Goal: Task Accomplishment & Management: Manage account settings

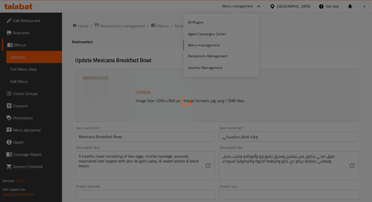
type input "الإضافات"
type input "0"
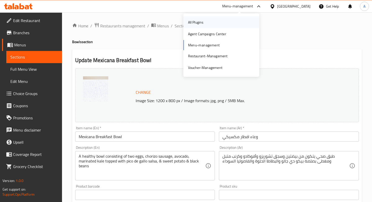
click at [205, 26] on div "All Plugins" at bounding box center [196, 22] width 24 height 12
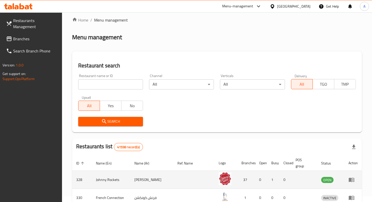
scroll to position [8, 0]
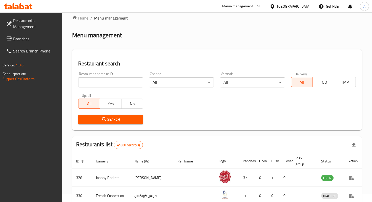
click at [43, 36] on link "Branches" at bounding box center [32, 39] width 60 height 12
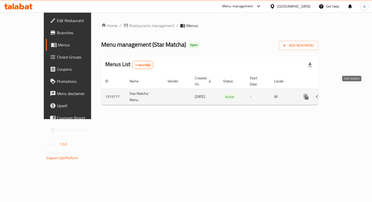
click at [349, 91] on link "enhanced table" at bounding box center [343, 97] width 12 height 12
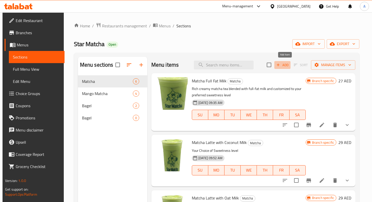
click at [281, 63] on icon "button" at bounding box center [278, 65] width 5 height 5
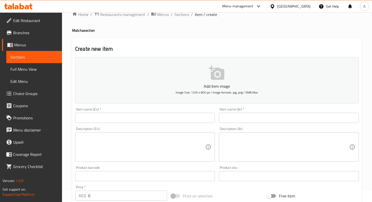
scroll to position [13, 0]
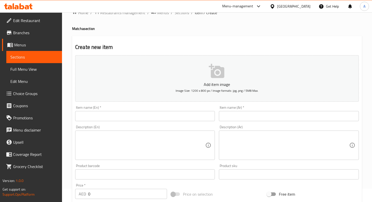
click at [147, 117] on input "text" at bounding box center [145, 116] width 140 height 10
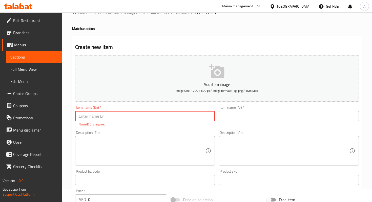
paste input "Classic Matcha Latte"
type input "Classic Matcha Latte"
click at [214, 80] on button "Add item image Image Size: 1200 x 800 px / Image formats: jpg, png / 5MB Max." at bounding box center [217, 78] width 284 height 46
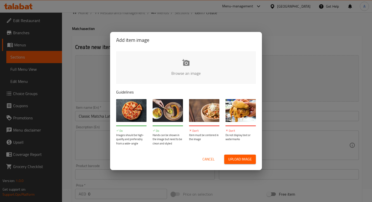
click at [236, 159] on span "Upload image" at bounding box center [241, 159] width 24 height 6
type input "C:\fakepath\matcha.jpeg"
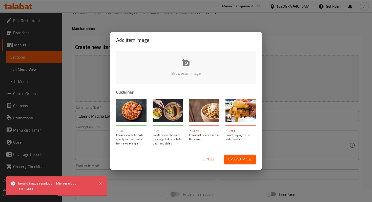
click at [193, 72] on input "file" at bounding box center [357, 74] width 482 height 47
click at [212, 159] on span "Cancel" at bounding box center [209, 159] width 12 height 6
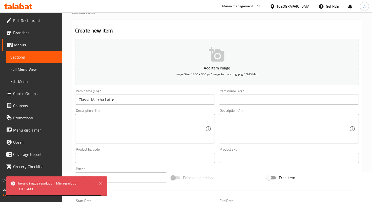
scroll to position [33, 0]
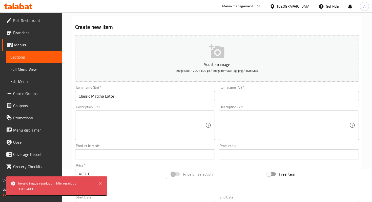
click at [236, 98] on input "text" at bounding box center [289, 96] width 140 height 10
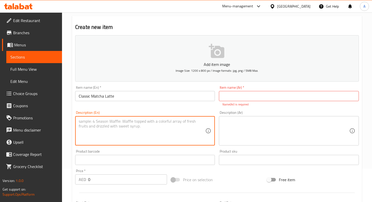
click at [171, 126] on textarea at bounding box center [142, 131] width 127 height 24
paste textarea "Made with Premium Japanese ceremonial matcha and milk for a refined authentic f…"
type textarea "Made with Premium Japanese ceremonial matcha and milk for a refined authentic f…"
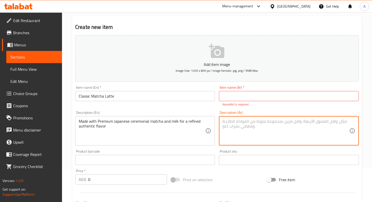
click at [247, 125] on textarea at bounding box center [286, 131] width 127 height 24
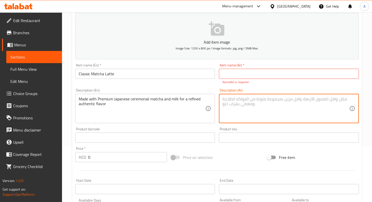
scroll to position [68, 0]
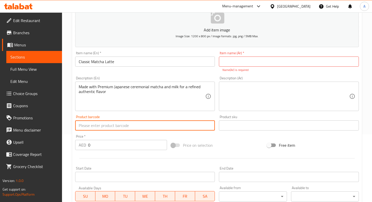
click at [153, 126] on input "text" at bounding box center [145, 125] width 140 height 10
click at [232, 149] on div "Price on selection" at bounding box center [217, 145] width 96 height 14
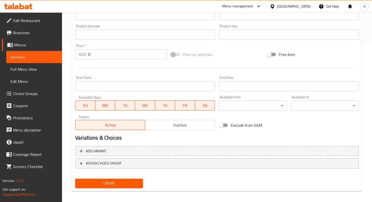
scroll to position [159, 0]
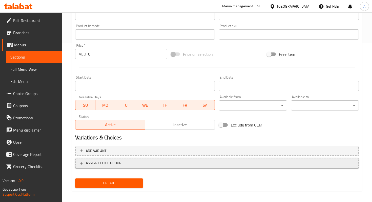
click at [111, 161] on span "ASSIGN CHOICE GROUP" at bounding box center [103, 163] width 35 height 6
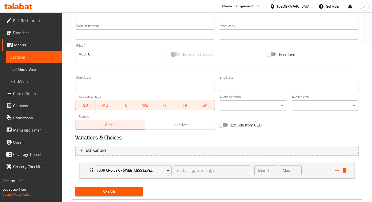
scroll to position [170, 0]
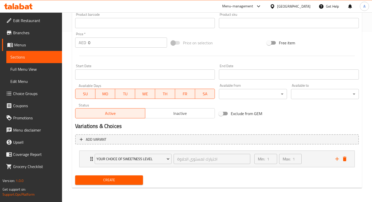
click at [111, 161] on span "Your Choice Of Sweetness Level" at bounding box center [133, 159] width 73 height 6
click at [335, 159] on div at bounding box center [186, 101] width 372 height 202
click at [336, 160] on icon "add" at bounding box center [337, 159] width 6 height 6
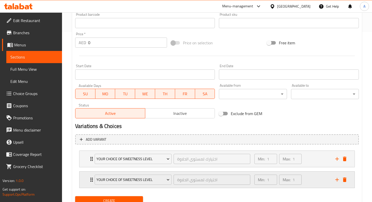
scroll to position [178, 0]
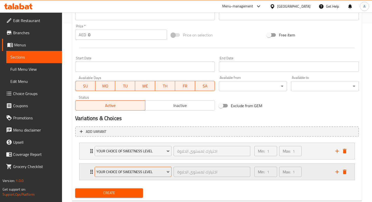
click at [156, 169] on span "Your Choice Of Sweetness Level" at bounding box center [133, 172] width 73 height 6
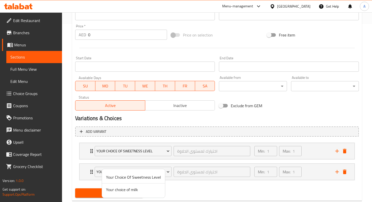
click at [137, 189] on span "Your choice of milk" at bounding box center [133, 189] width 55 height 6
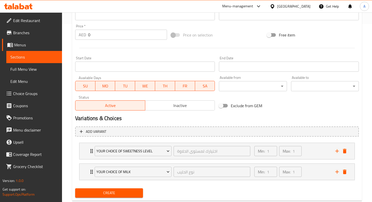
click at [181, 191] on div "Create" at bounding box center [217, 192] width 288 height 13
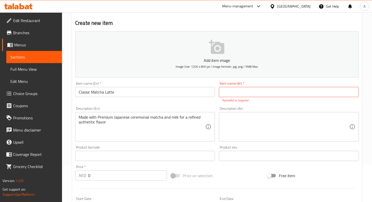
scroll to position [33, 0]
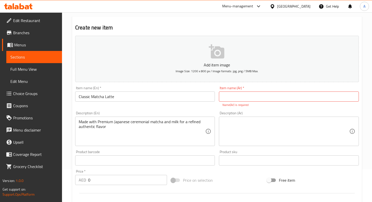
click at [233, 99] on input "text" at bounding box center [289, 96] width 140 height 10
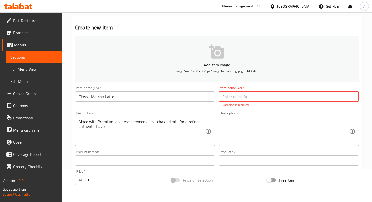
click at [128, 97] on input "Classic Matcha Latte" at bounding box center [145, 96] width 140 height 10
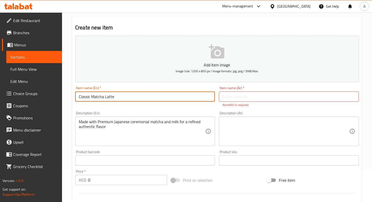
drag, startPoint x: 128, startPoint y: 97, endPoint x: 78, endPoint y: 99, distance: 49.9
click at [78, 99] on input "Classic Matcha Latte" at bounding box center [145, 96] width 140 height 10
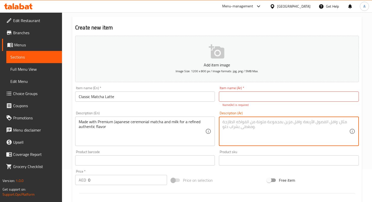
click at [245, 127] on textarea at bounding box center [286, 131] width 127 height 24
paste textarea "محضّر من ماتشا ياباني فاخر وحليب طازج بطعم أصيل ومميز"
type textarea "محضّر من ماتشا ياباني فاخر وحليب طازج بطعم أصيل ومميز"
click at [250, 97] on input "text" at bounding box center [289, 96] width 140 height 10
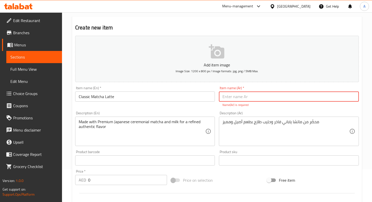
click at [269, 94] on input "text" at bounding box center [289, 96] width 140 height 10
click at [233, 96] on input "كلاسيم ماتشا" at bounding box center [289, 96] width 140 height 10
click at [223, 96] on input "كلاسيك ماتشا" at bounding box center [289, 96] width 140 height 10
click at [263, 96] on input "كلاسيك ماتشا" at bounding box center [289, 96] width 140 height 10
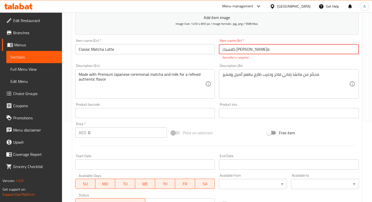
scroll to position [84, 0]
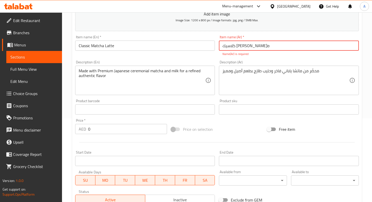
type input "كلاسيك ماتشا لاتيه"
click at [117, 131] on div "Add item image Image Size: 1200 x 800 px / Image formats: jpg, png / 5MB Max. I…" at bounding box center [217, 95] width 288 height 224
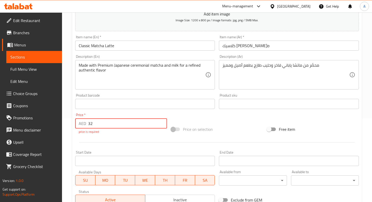
type input "32"
click at [233, 128] on div "Price on selection" at bounding box center [217, 129] width 96 height 14
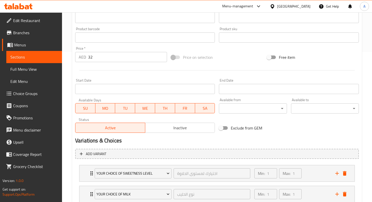
scroll to position [150, 0]
click at [187, 89] on input "Start Date" at bounding box center [145, 89] width 140 height 10
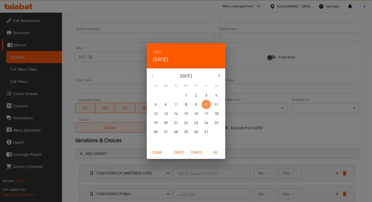
click at [209, 106] on span "10" at bounding box center [206, 104] width 9 height 6
click at [216, 151] on span "OK" at bounding box center [215, 152] width 12 height 6
type input "10-10-2025"
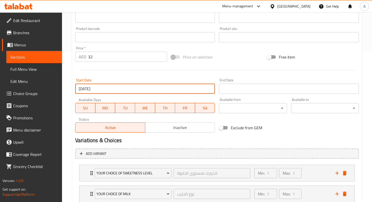
click at [216, 144] on h2 "Variations & Choices" at bounding box center [217, 141] width 284 height 8
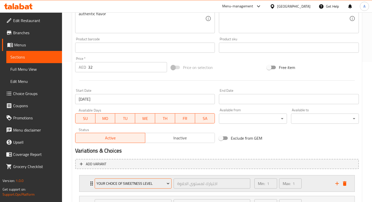
scroll to position [185, 0]
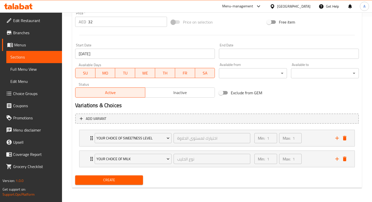
click at [127, 181] on span "Create" at bounding box center [109, 180] width 60 height 6
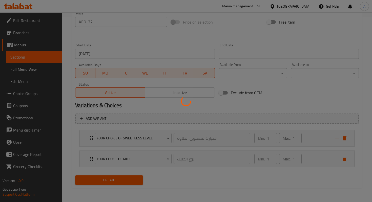
type input "0"
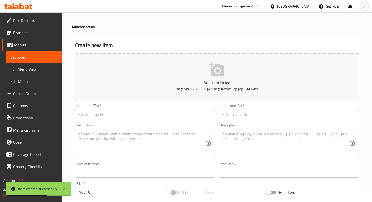
scroll to position [22, 0]
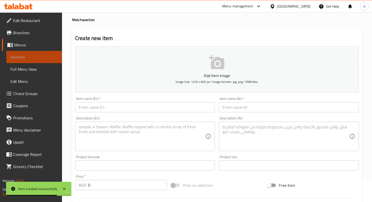
click at [34, 56] on span "Sections" at bounding box center [34, 57] width 48 height 6
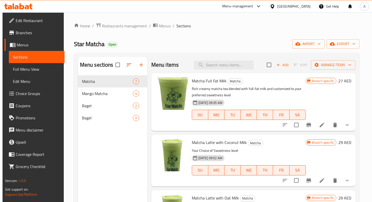
click at [50, 23] on span "Edit Restaurant" at bounding box center [38, 20] width 45 height 6
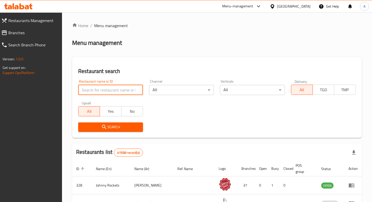
click at [106, 86] on input "search" at bounding box center [110, 90] width 65 height 10
type input "maiz tacos"
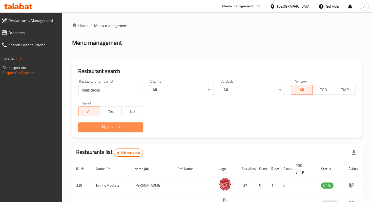
click at [124, 129] on span "Search" at bounding box center [110, 127] width 57 height 6
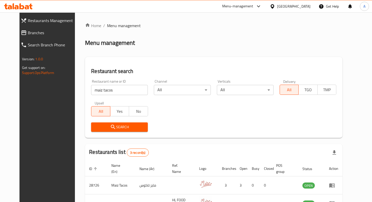
scroll to position [51, 0]
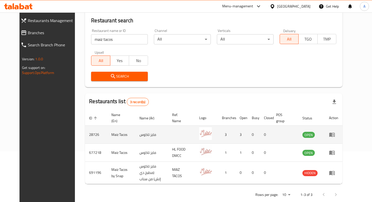
click at [260, 138] on td "0" at bounding box center [254, 135] width 12 height 18
click at [117, 136] on td "Maiz Tacos" at bounding box center [121, 135] width 28 height 18
click at [334, 136] on icon "enhanced table" at bounding box center [334, 135] width 2 height 2
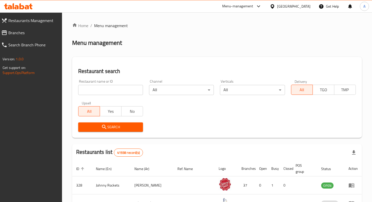
click at [22, 29] on link "Branches" at bounding box center [29, 33] width 65 height 12
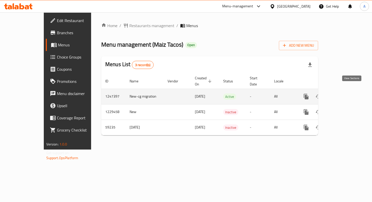
click at [346, 93] on icon "enhanced table" at bounding box center [343, 96] width 6 height 6
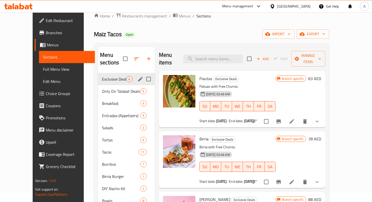
scroll to position [1, 0]
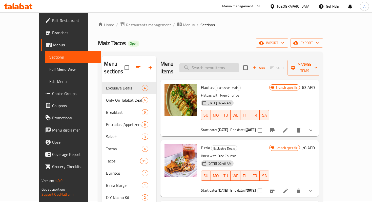
click at [220, 63] on input "search" at bounding box center [210, 67] width 60 height 9
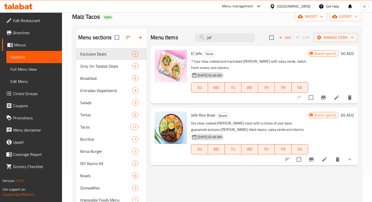
scroll to position [28, 0]
type input "jef"
click at [326, 160] on icon at bounding box center [325, 159] width 6 height 6
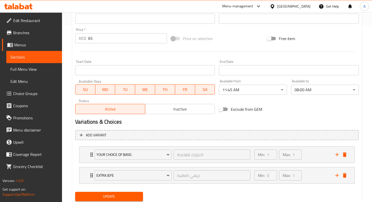
scroll to position [193, 0]
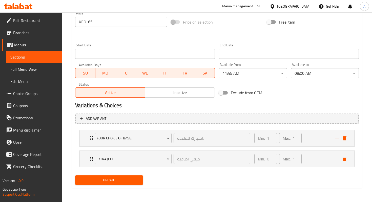
click at [13, 81] on span "Edit Menu" at bounding box center [34, 81] width 48 height 6
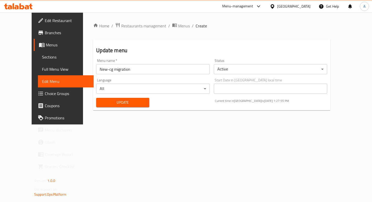
click at [42, 57] on span "Sections" at bounding box center [66, 57] width 48 height 6
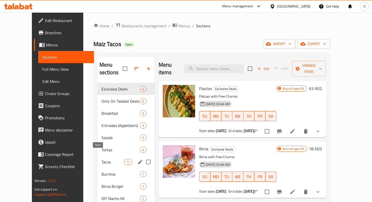
click at [102, 159] on span "Tacos" at bounding box center [113, 162] width 23 height 6
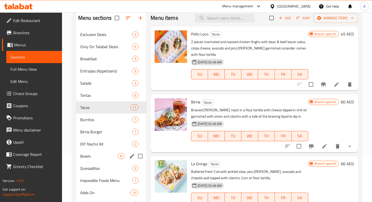
scroll to position [48, 0]
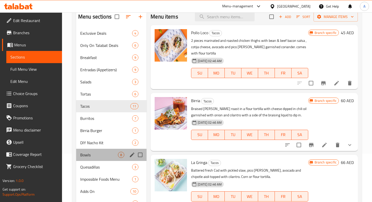
click at [92, 158] on div "Bowls 8" at bounding box center [111, 155] width 70 height 12
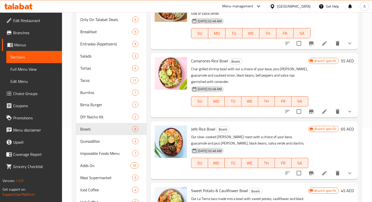
scroll to position [74, 0]
click at [326, 170] on icon at bounding box center [325, 173] width 6 height 6
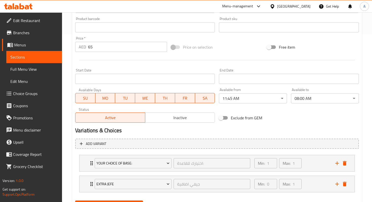
scroll to position [193, 0]
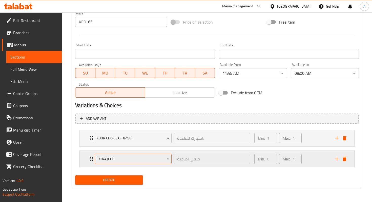
click at [136, 158] on span "Extra Jefe" at bounding box center [133, 159] width 73 height 6
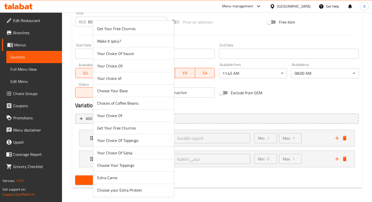
click at [221, 166] on div at bounding box center [186, 101] width 372 height 202
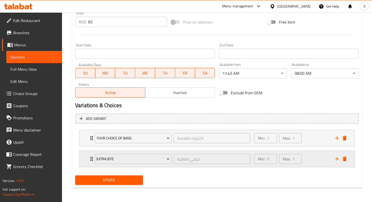
click at [171, 166] on div "Extra Jefe جيفي اضافية ​" at bounding box center [173, 159] width 162 height 16
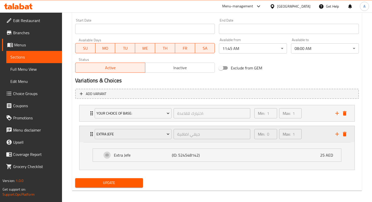
scroll to position [218, 0]
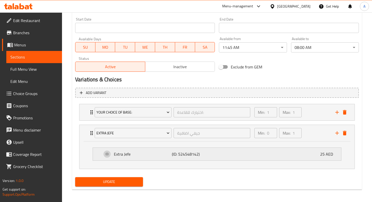
click at [222, 155] on div "Extra Jefe (ID: 524548142) 25 AED" at bounding box center [218, 154] width 233 height 13
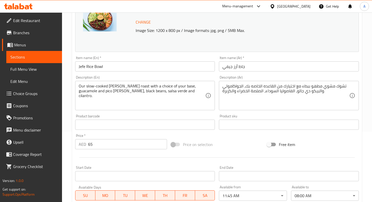
scroll to position [0, 0]
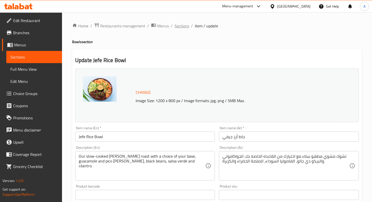
click at [178, 26] on span "Sections" at bounding box center [182, 26] width 14 height 6
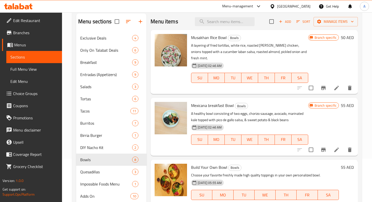
scroll to position [121, 0]
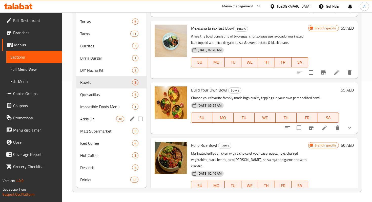
click at [92, 119] on span "Adds On" at bounding box center [98, 119] width 36 height 6
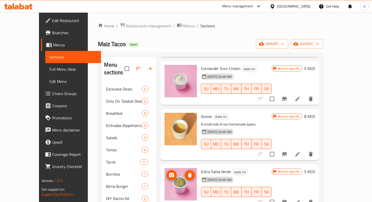
scroll to position [261, 0]
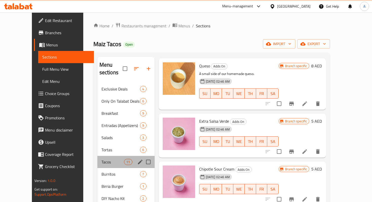
click at [98, 158] on div "Tacos 11" at bounding box center [126, 162] width 57 height 12
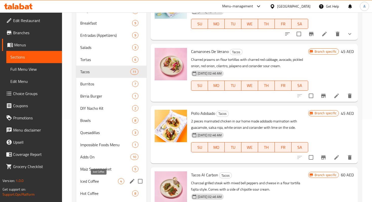
scroll to position [121, 0]
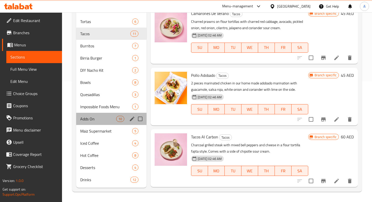
click at [93, 124] on div "Adds On 10" at bounding box center [111, 119] width 70 height 12
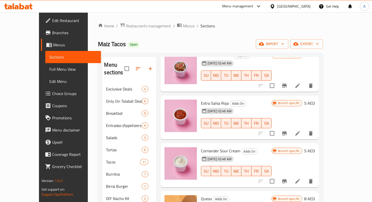
click at [52, 95] on span "Choice Groups" at bounding box center [74, 93] width 45 height 6
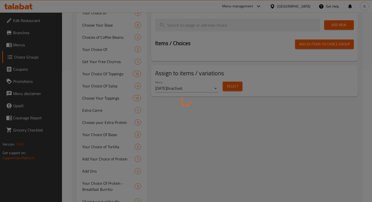
scroll to position [256, 0]
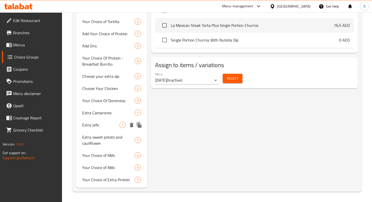
click at [102, 128] on span "Extra Jefe" at bounding box center [100, 125] width 37 height 6
type input "Extra Jefe"
type input "جيفي اضافية"
type input "0"
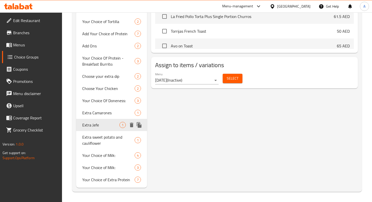
click at [96, 126] on span "Extra Jefe" at bounding box center [100, 125] width 37 height 6
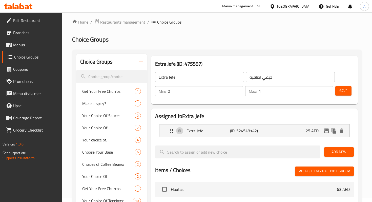
scroll to position [0, 0]
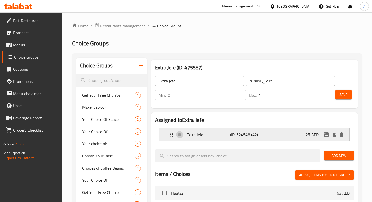
click at [285, 134] on div "Extra Jefe (ID: 524548142) 25 AED" at bounding box center [256, 134] width 175 height 13
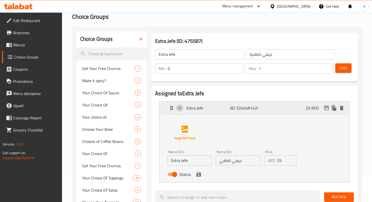
scroll to position [28, 0]
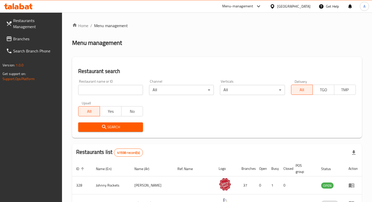
click at [122, 86] on input "search" at bounding box center [110, 90] width 65 height 10
type input "maiz tacos"
click at [123, 124] on span "Search" at bounding box center [110, 127] width 57 height 6
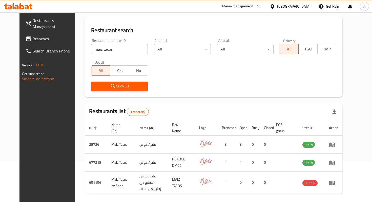
scroll to position [56, 0]
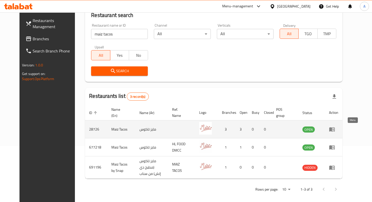
click at [335, 131] on icon "enhanced table" at bounding box center [333, 129] width 6 height 4
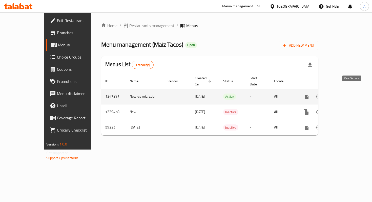
click at [346, 93] on icon "enhanced table" at bounding box center [343, 96] width 6 height 6
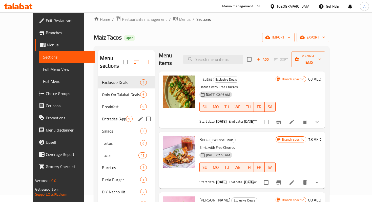
scroll to position [7, 0]
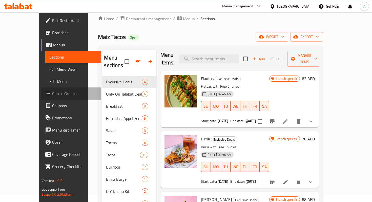
click at [52, 96] on span "Choice Groups" at bounding box center [74, 93] width 45 height 6
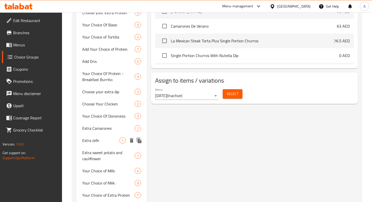
scroll to position [241, 0]
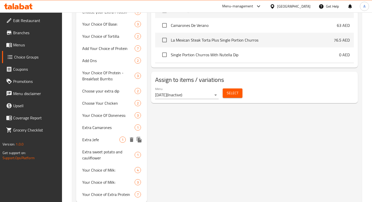
click at [99, 141] on span "Extra Jefe" at bounding box center [100, 140] width 37 height 6
type input "Extra Jefe"
type input "جيفي اضافية"
type input "0"
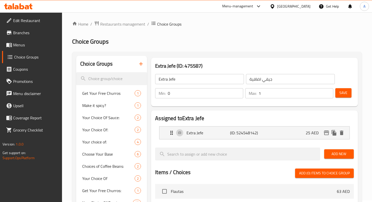
scroll to position [0, 0]
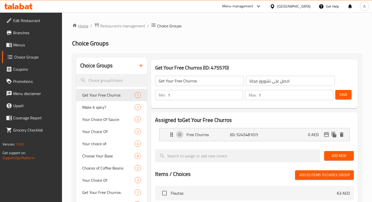
click at [76, 26] on icon "breadcrumb" at bounding box center [75, 26] width 4 height 4
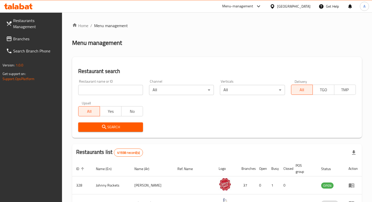
click at [111, 93] on input "search" at bounding box center [110, 90] width 65 height 10
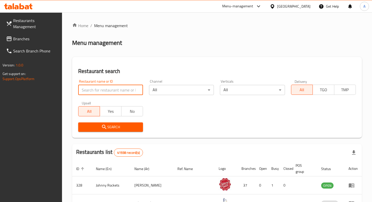
paste input "617158"
type input "617158"
click button "Search" at bounding box center [110, 126] width 65 height 9
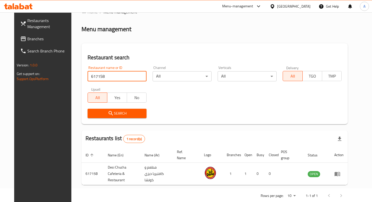
scroll to position [20, 0]
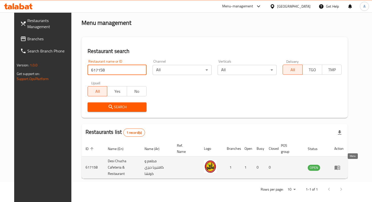
click at [341, 167] on icon "enhanced table" at bounding box center [338, 167] width 6 height 4
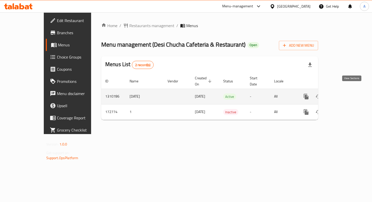
click at [349, 91] on link "enhanced table" at bounding box center [343, 96] width 12 height 12
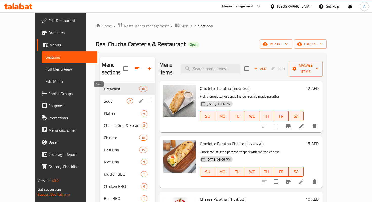
click at [105, 98] on span "Soup" at bounding box center [115, 101] width 23 height 6
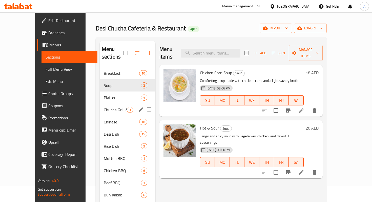
scroll to position [16, 0]
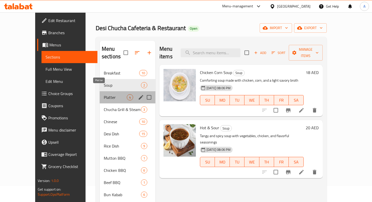
click at [104, 94] on span "Platter" at bounding box center [115, 97] width 23 height 6
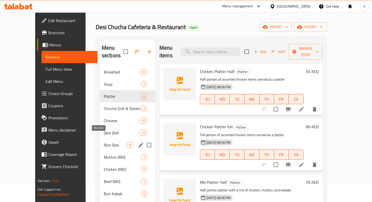
scroll to position [39, 0]
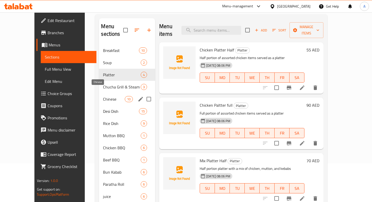
click at [103, 96] on span "Chinese" at bounding box center [114, 99] width 22 height 6
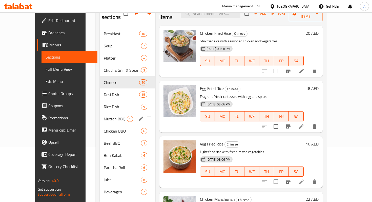
scroll to position [71, 0]
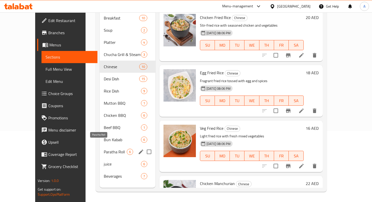
click at [104, 149] on span "Paratha Roll" at bounding box center [115, 152] width 23 height 6
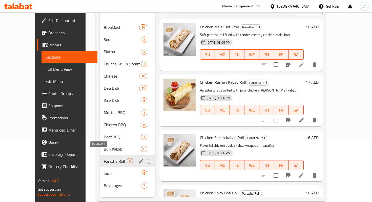
scroll to position [54, 0]
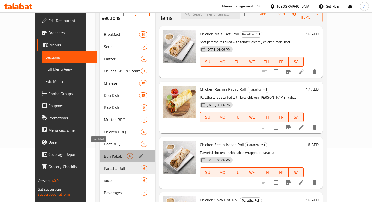
click at [104, 153] on span "Bun Kabab" at bounding box center [115, 156] width 23 height 6
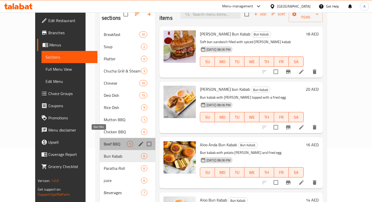
click at [104, 141] on span "Beef BBQ" at bounding box center [115, 144] width 23 height 6
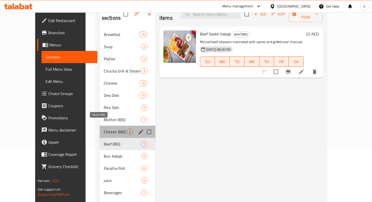
click at [104, 129] on span "Chicken BBQ" at bounding box center [115, 132] width 23 height 6
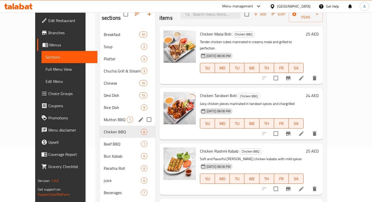
click at [100, 114] on div "Mutton BBQ 1" at bounding box center [128, 120] width 56 height 12
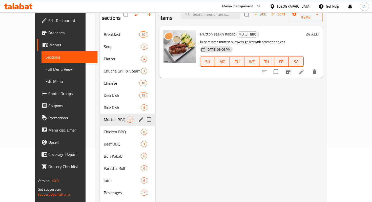
scroll to position [49, 0]
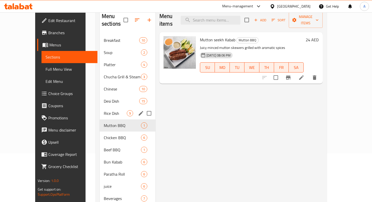
click at [104, 110] on span "Rice Dish" at bounding box center [115, 113] width 23 height 6
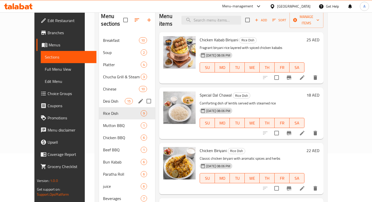
click at [103, 98] on span "Desi Dish" at bounding box center [114, 101] width 22 height 6
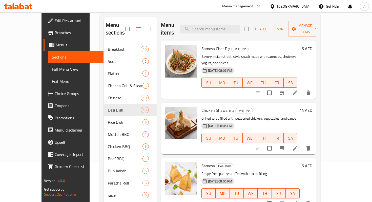
scroll to position [40, 0]
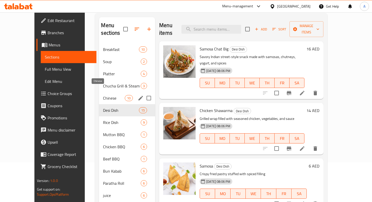
click at [107, 95] on span "Chinese" at bounding box center [114, 98] width 22 height 6
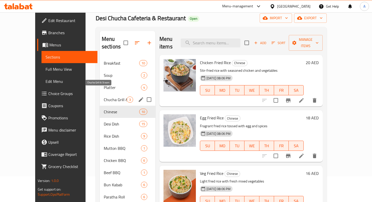
scroll to position [25, 0]
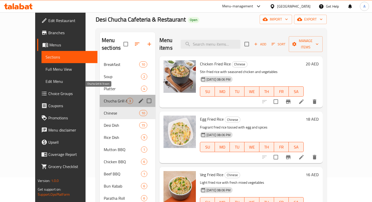
click at [104, 98] on span "Chucha Grill & Steam" at bounding box center [115, 101] width 23 height 6
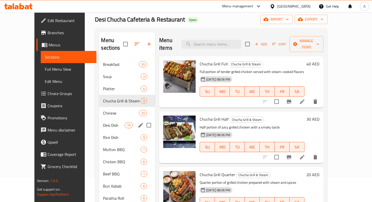
scroll to position [21, 0]
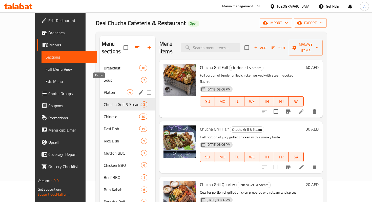
click at [104, 89] on span "Platter" at bounding box center [115, 92] width 23 height 6
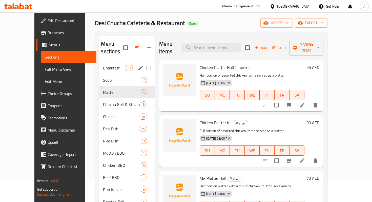
click at [99, 65] on div "Breakfast 10" at bounding box center [127, 68] width 56 height 12
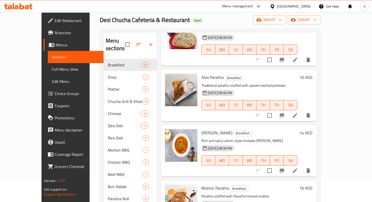
scroll to position [132, 0]
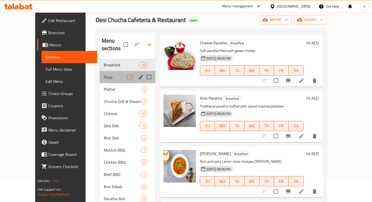
click at [107, 72] on div "Soup 2" at bounding box center [128, 77] width 56 height 12
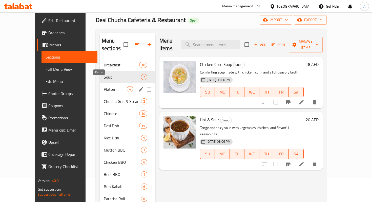
click at [113, 86] on span "Platter" at bounding box center [115, 89] width 23 height 6
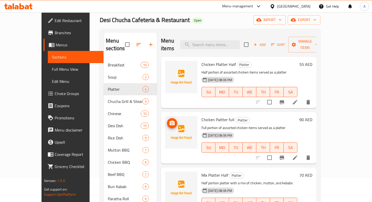
scroll to position [32, 0]
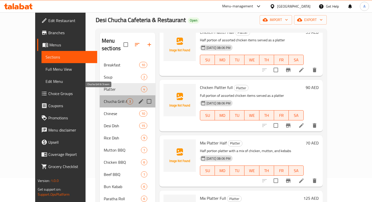
click at [104, 98] on span "Chucha Grill & Steam" at bounding box center [115, 101] width 23 height 6
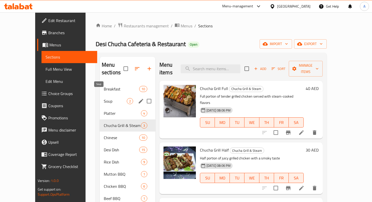
click at [104, 98] on span "Soup" at bounding box center [115, 101] width 23 height 6
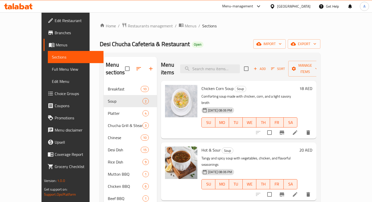
scroll to position [14, 0]
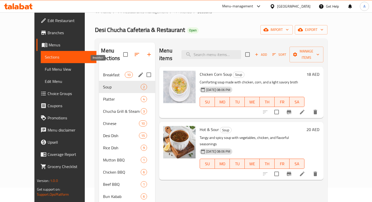
click at [103, 72] on span "Breakfast" at bounding box center [114, 75] width 22 height 6
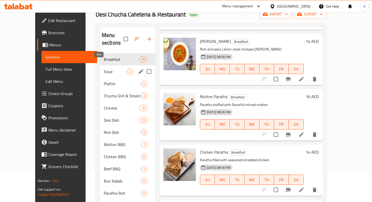
scroll to position [30, 0]
click at [104, 68] on span "Soup" at bounding box center [115, 71] width 23 height 6
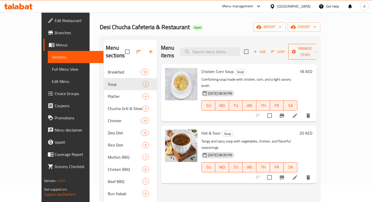
scroll to position [8, 0]
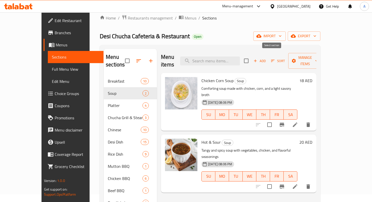
click at [252, 57] on input "checkbox" at bounding box center [246, 60] width 11 height 11
checkbox input "true"
click at [318, 57] on span "Manage items" at bounding box center [306, 60] width 26 height 13
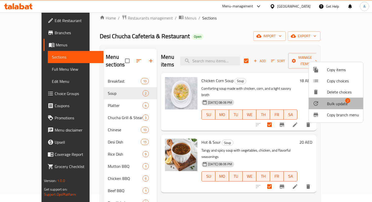
click at [330, 104] on span "Bulk update" at bounding box center [337, 104] width 21 height 6
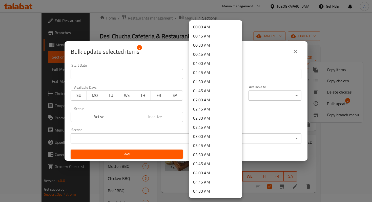
click at [207, 98] on body "​ Menu-management [GEOGRAPHIC_DATA] Get Help A Edit Restaurant Branches Menus S…" at bounding box center [186, 100] width 372 height 190
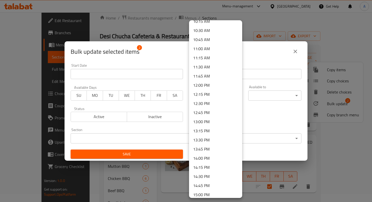
scroll to position [386, 0]
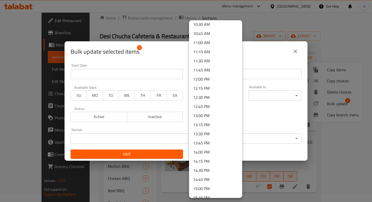
click at [199, 97] on li "12:30 PM" at bounding box center [215, 97] width 53 height 9
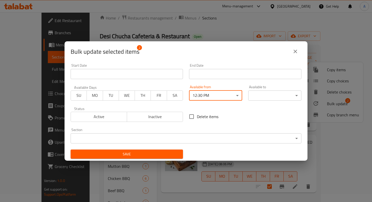
click at [165, 152] on span "Save" at bounding box center [127, 154] width 104 height 6
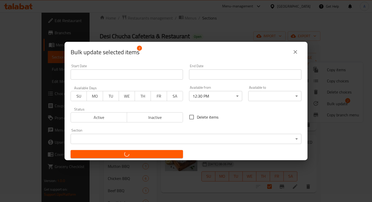
checkbox input "false"
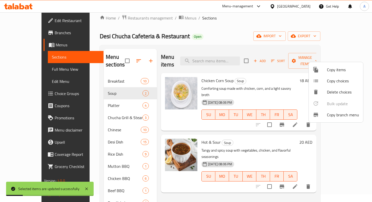
click at [102, 95] on div at bounding box center [186, 101] width 372 height 202
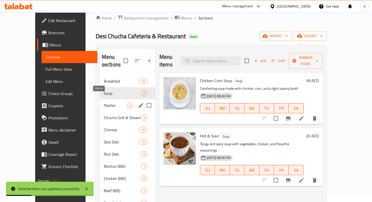
click at [104, 102] on span "Platter" at bounding box center [115, 105] width 23 height 6
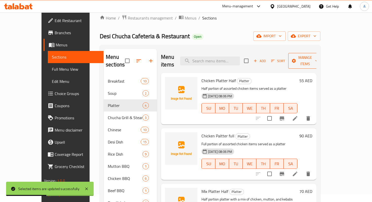
click at [318, 59] on span "Manage items" at bounding box center [306, 60] width 26 height 13
click at [271, 56] on div at bounding box center [186, 101] width 372 height 202
click at [252, 58] on input "checkbox" at bounding box center [246, 60] width 11 height 11
checkbox input "true"
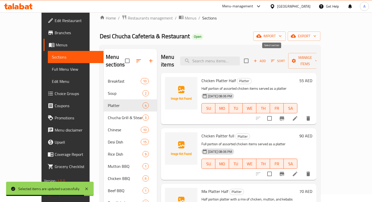
checkbox input "true"
click at [318, 57] on span "Manage items" at bounding box center [306, 60] width 26 height 13
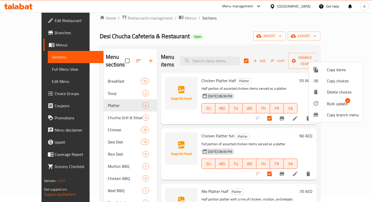
click at [330, 107] on li "Bulk update 4" at bounding box center [336, 104] width 54 height 12
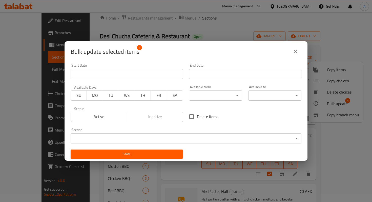
click at [211, 97] on body "​ Menu-management [GEOGRAPHIC_DATA] Get Help A Edit Restaurant Branches Menus S…" at bounding box center [186, 100] width 372 height 190
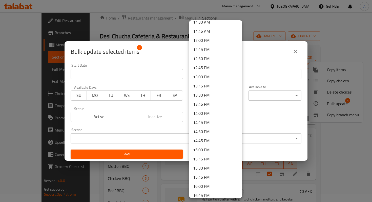
scroll to position [424, 0]
click at [202, 61] on li "12:30 PM" at bounding box center [215, 59] width 53 height 9
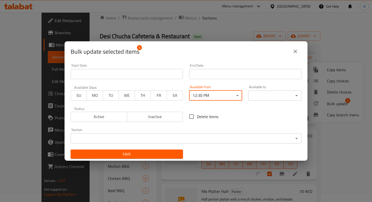
click at [156, 154] on span "Save" at bounding box center [127, 154] width 104 height 6
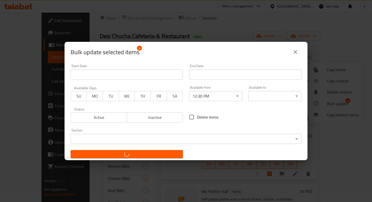
checkbox input "false"
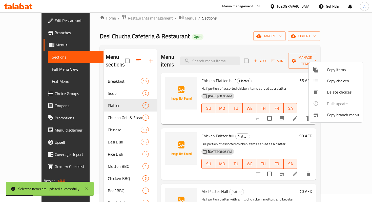
click at [262, 31] on div at bounding box center [186, 101] width 372 height 202
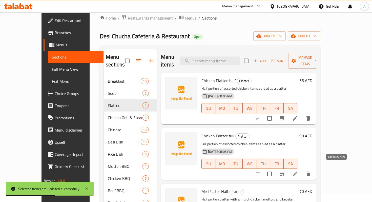
click at [298, 172] on icon at bounding box center [295, 174] width 5 height 5
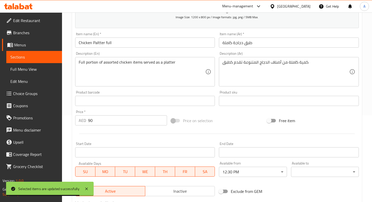
scroll to position [43, 0]
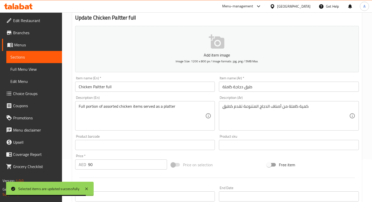
click at [39, 55] on span "Sections" at bounding box center [34, 57] width 48 height 6
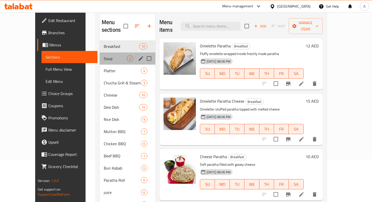
click at [100, 54] on div "Soup 2" at bounding box center [128, 58] width 56 height 12
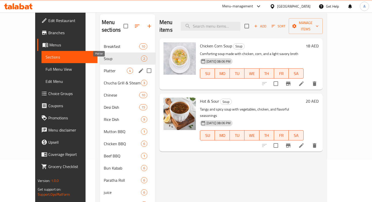
click at [104, 68] on span "Platter" at bounding box center [115, 71] width 23 height 6
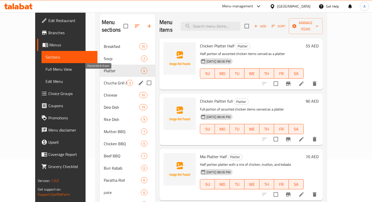
click at [111, 80] on span "Chucha Grill & Steam" at bounding box center [115, 83] width 23 height 6
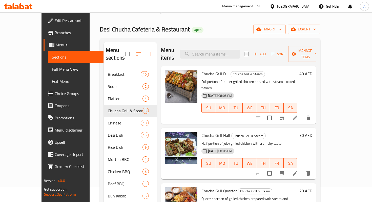
scroll to position [13, 0]
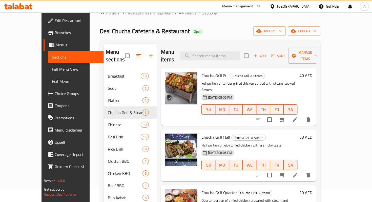
click at [298, 117] on icon at bounding box center [295, 119] width 5 height 5
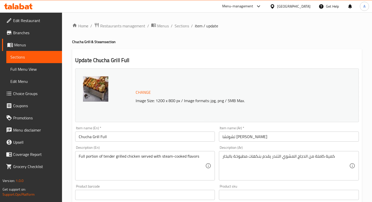
click at [23, 55] on span "Sections" at bounding box center [34, 57] width 48 height 6
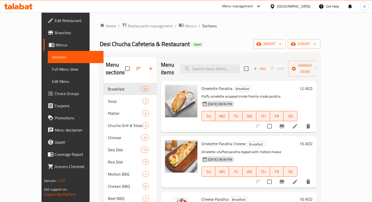
scroll to position [10, 0]
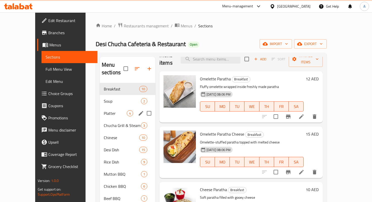
click at [104, 110] on span "Platter" at bounding box center [115, 113] width 23 height 6
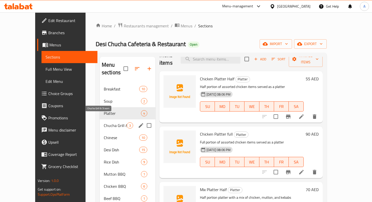
click at [104, 122] on span "Chucha Grill & Steam" at bounding box center [115, 125] width 23 height 6
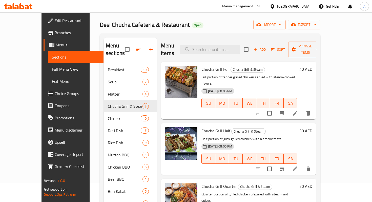
scroll to position [20, 0]
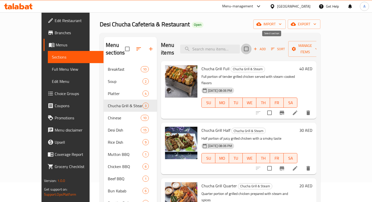
click at [252, 47] on input "checkbox" at bounding box center [246, 49] width 11 height 11
checkbox input "true"
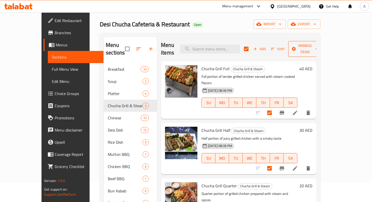
click at [323, 49] on button "Manage items" at bounding box center [306, 49] width 34 height 16
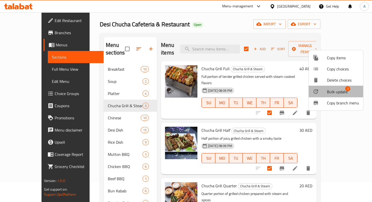
click at [332, 94] on span "Bulk update" at bounding box center [337, 92] width 21 height 6
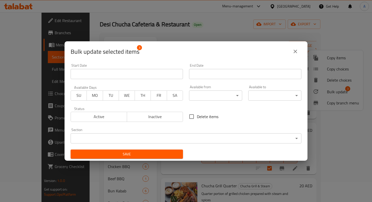
click at [206, 91] on body "​ Menu-management [GEOGRAPHIC_DATA] Get Help A Edit Restaurant Branches Menus S…" at bounding box center [186, 88] width 372 height 190
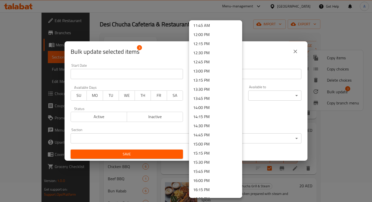
scroll to position [432, 0]
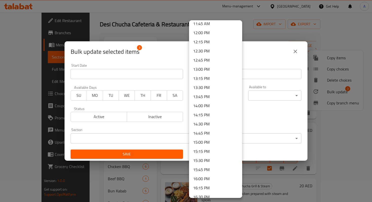
click at [199, 88] on li "13:30 PM" at bounding box center [215, 87] width 53 height 9
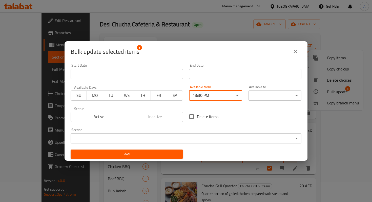
click at [210, 96] on body "​ Menu-management [GEOGRAPHIC_DATA] Get Help A Edit Restaurant Branches Menus S…" at bounding box center [186, 88] width 372 height 190
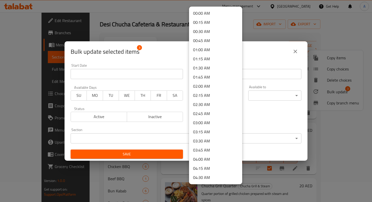
scroll to position [410, 0]
click at [198, 59] on li "12:30 PM" at bounding box center [215, 58] width 53 height 9
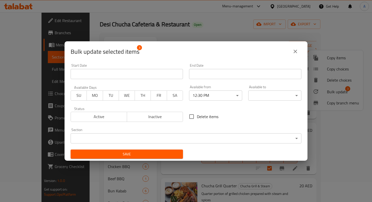
click at [233, 116] on div "Delete items" at bounding box center [245, 116] width 119 height 17
click at [145, 155] on span "Save" at bounding box center [127, 154] width 104 height 6
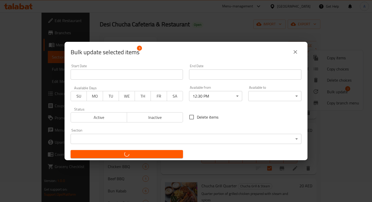
checkbox input "false"
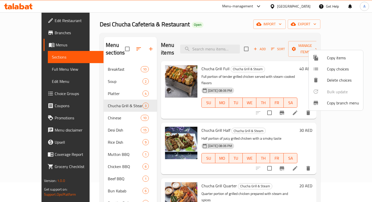
click at [272, 68] on div at bounding box center [186, 101] width 372 height 202
click at [298, 110] on icon at bounding box center [295, 113] width 6 height 6
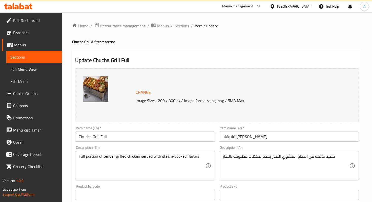
click at [180, 27] on span "Sections" at bounding box center [182, 26] width 14 height 6
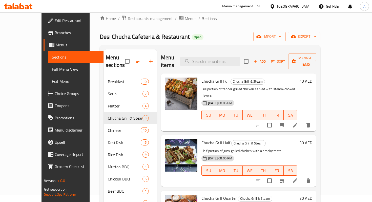
scroll to position [8, 0]
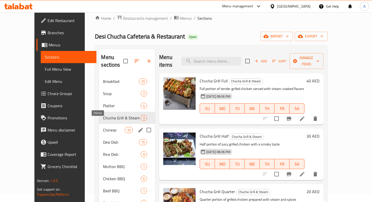
click at [110, 127] on span "Chinese" at bounding box center [114, 130] width 22 height 6
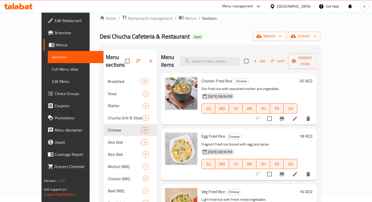
drag, startPoint x: 320, startPoint y: 58, endPoint x: 260, endPoint y: 37, distance: 64.0
click at [260, 37] on div "Home / Restaurants management / Menus / Sections Desi Chucha Cafeteria & Restau…" at bounding box center [210, 135] width 221 height 240
click at [252, 58] on input "checkbox" at bounding box center [246, 61] width 11 height 11
checkbox input "true"
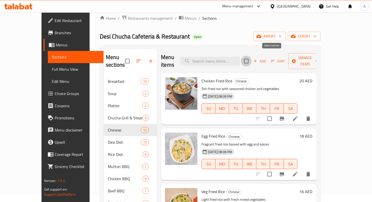
checkbox input "true"
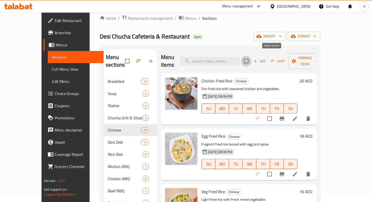
checkbox input "true"
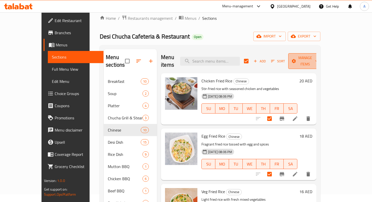
click at [318, 59] on span "Manage items" at bounding box center [306, 61] width 26 height 13
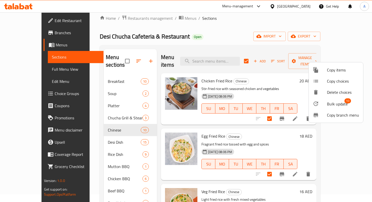
click at [334, 105] on span "Bulk update" at bounding box center [337, 104] width 21 height 6
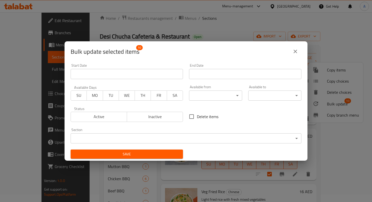
click at [219, 96] on body "​ Menu-management [GEOGRAPHIC_DATA] Get Help A Edit Restaurant Branches Menus S…" at bounding box center [186, 100] width 372 height 190
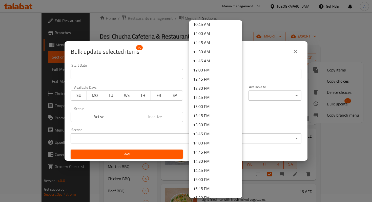
scroll to position [395, 0]
click at [199, 88] on li "12:30 PM" at bounding box center [215, 87] width 53 height 9
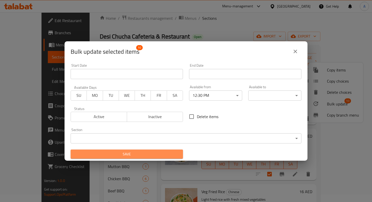
click at [167, 154] on span "Save" at bounding box center [127, 154] width 104 height 6
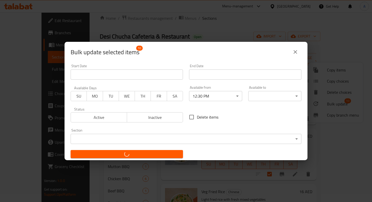
checkbox input "false"
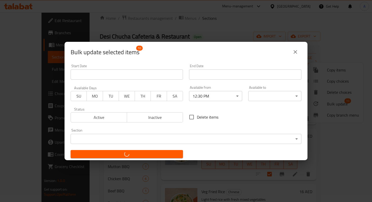
checkbox input "false"
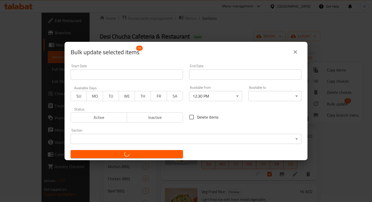
checkbox input "false"
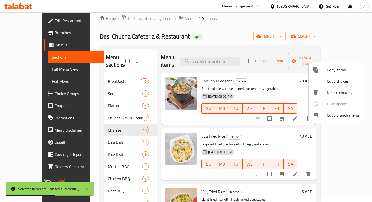
click at [234, 17] on div at bounding box center [186, 101] width 372 height 202
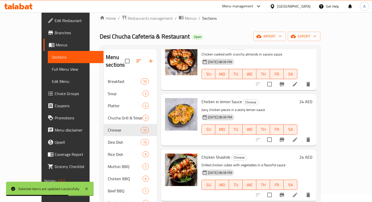
scroll to position [260, 0]
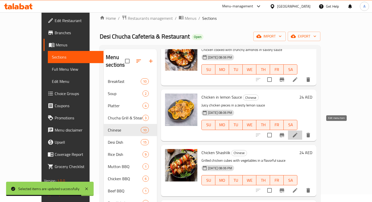
click at [298, 132] on icon at bounding box center [295, 135] width 6 height 6
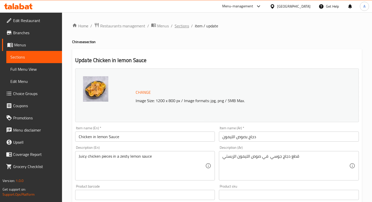
click at [184, 28] on span "Sections" at bounding box center [182, 26] width 14 height 6
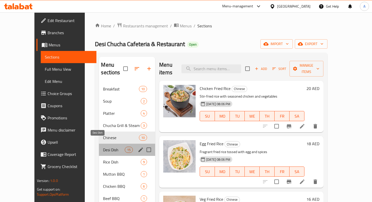
click at [103, 147] on span "Desi Dish" at bounding box center [114, 150] width 22 height 6
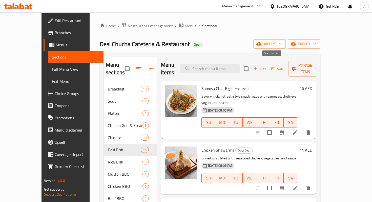
click at [252, 65] on input "checkbox" at bounding box center [246, 68] width 11 height 11
checkbox input "true"
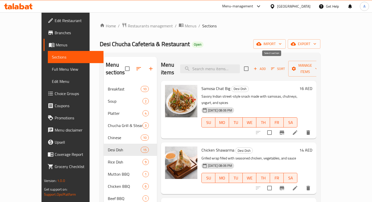
checkbox input "true"
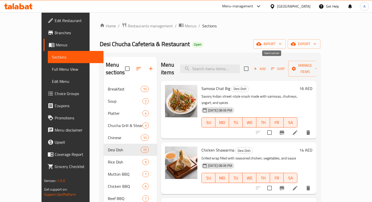
checkbox input "true"
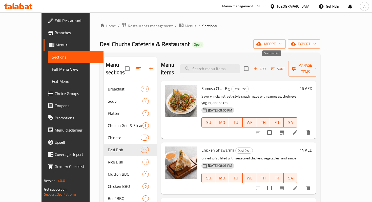
checkbox input "true"
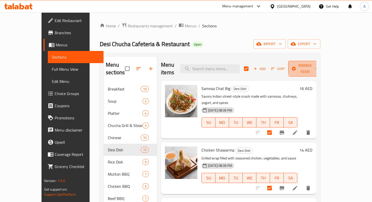
click at [318, 65] on span "Manage items" at bounding box center [306, 68] width 26 height 13
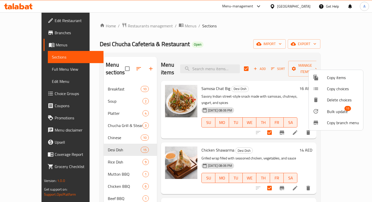
click at [331, 111] on span "Bulk update" at bounding box center [337, 111] width 21 height 6
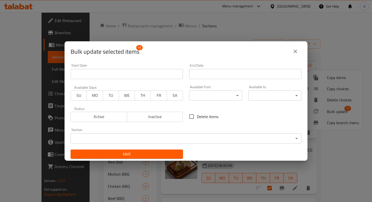
click at [213, 100] on body "​ Menu-management [GEOGRAPHIC_DATA] Get Help A Edit Restaurant Branches Menus S…" at bounding box center [186, 107] width 372 height 190
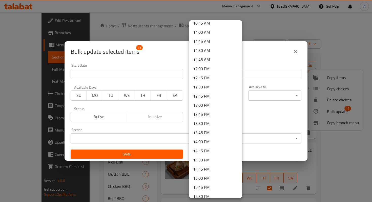
scroll to position [390, 0]
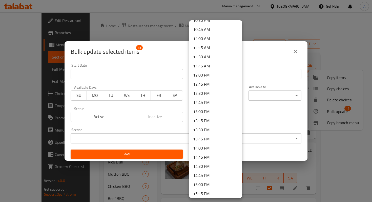
click at [203, 92] on li "12:30 PM" at bounding box center [215, 93] width 53 height 9
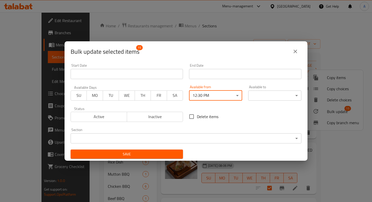
click at [166, 159] on div "Save" at bounding box center [127, 153] width 119 height 15
click at [168, 157] on button "Save" at bounding box center [127, 153] width 112 height 9
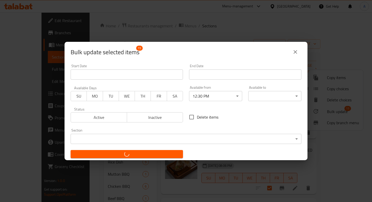
checkbox input "false"
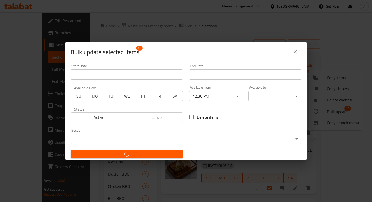
checkbox input "false"
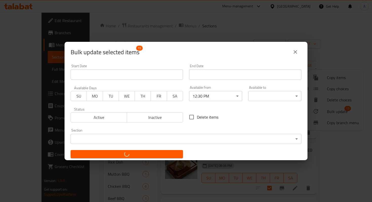
checkbox input "false"
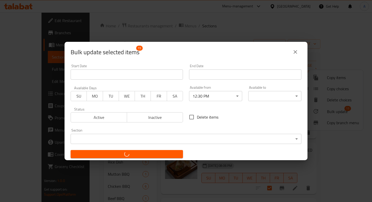
checkbox input "false"
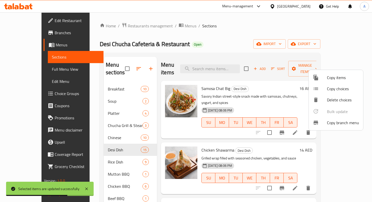
click at [95, 157] on div at bounding box center [186, 101] width 372 height 202
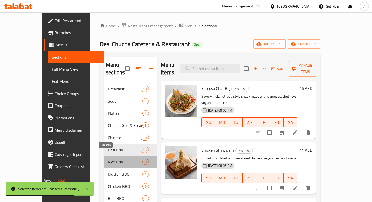
click at [108, 159] on span "Rice Dish" at bounding box center [125, 162] width 35 height 6
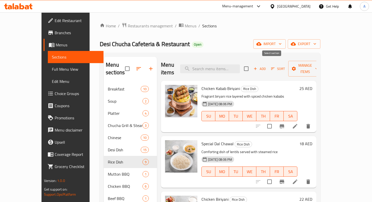
click at [252, 65] on input "checkbox" at bounding box center [246, 68] width 11 height 11
checkbox input "true"
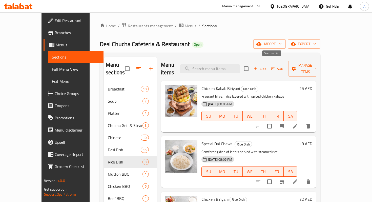
checkbox input "true"
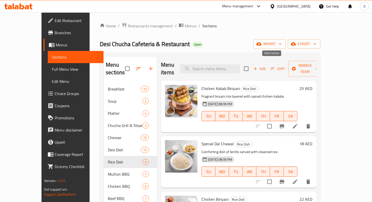
checkbox input "true"
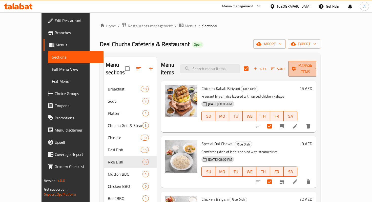
click at [318, 62] on span "Manage items" at bounding box center [306, 68] width 26 height 13
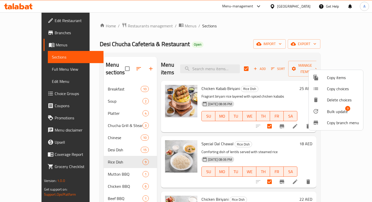
click at [333, 115] on span "Bulk update" at bounding box center [337, 111] width 21 height 6
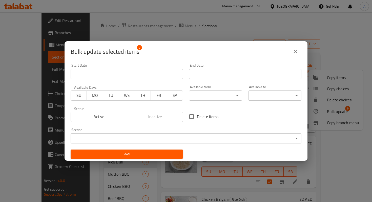
click at [221, 96] on body "​ Menu-management [GEOGRAPHIC_DATA] Get Help A Edit Restaurant Branches Menus S…" at bounding box center [186, 107] width 372 height 190
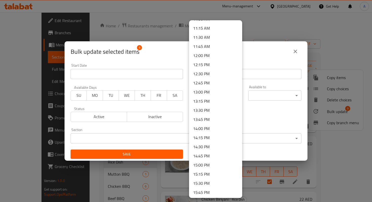
scroll to position [408, 0]
click at [204, 77] on li "12:30 PM" at bounding box center [215, 74] width 53 height 9
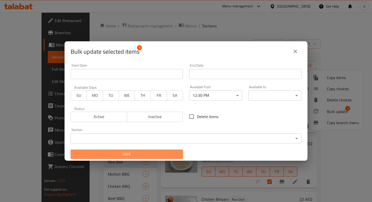
click at [173, 152] on span "Save" at bounding box center [127, 154] width 104 height 6
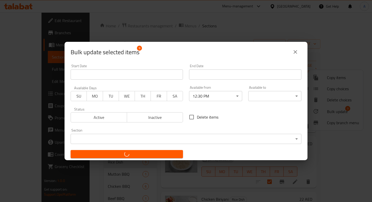
checkbox input "false"
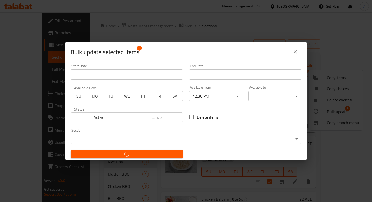
checkbox input "false"
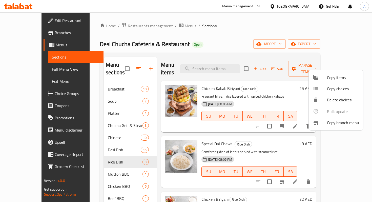
click at [105, 166] on div at bounding box center [186, 101] width 372 height 202
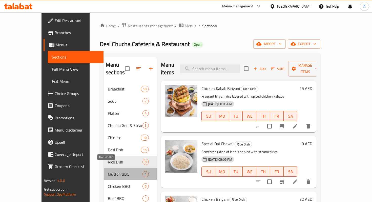
click at [108, 171] on span "Mutton BBQ" at bounding box center [125, 174] width 35 height 6
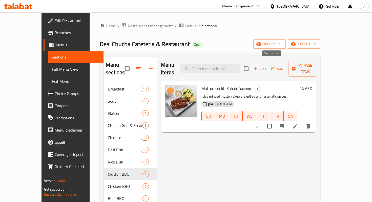
click at [252, 66] on input "checkbox" at bounding box center [246, 68] width 11 height 11
checkbox input "true"
click at [318, 66] on span "Manage items" at bounding box center [306, 68] width 26 height 13
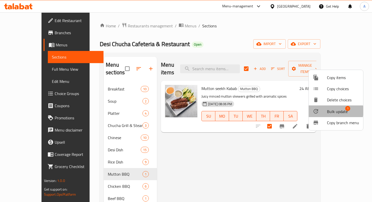
click at [328, 111] on span "Bulk update" at bounding box center [337, 111] width 21 height 6
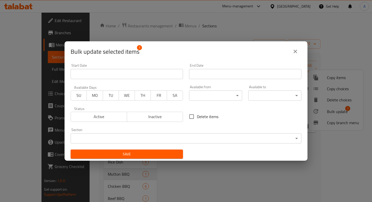
click at [220, 94] on body "​ Menu-management [GEOGRAPHIC_DATA] Get Help A Edit Restaurant Branches Menus S…" at bounding box center [186, 107] width 372 height 190
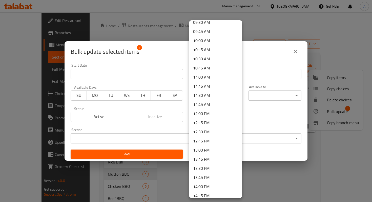
scroll to position [352, 0]
click at [201, 134] on li "12:30 PM" at bounding box center [215, 131] width 53 height 9
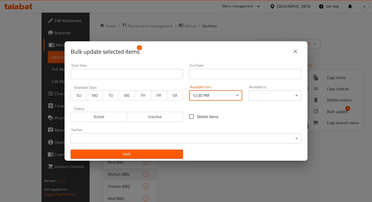
click at [162, 159] on button "Save" at bounding box center [127, 153] width 112 height 9
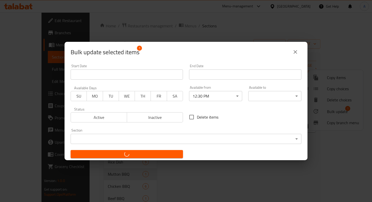
checkbox input "false"
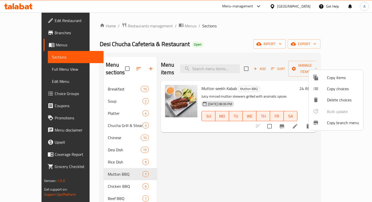
click at [98, 180] on div at bounding box center [186, 101] width 372 height 202
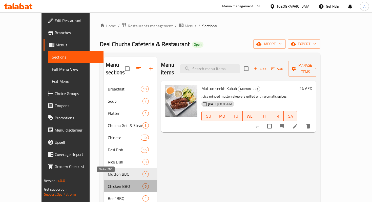
click at [108, 183] on span "Chicken BBQ" at bounding box center [125, 186] width 35 height 6
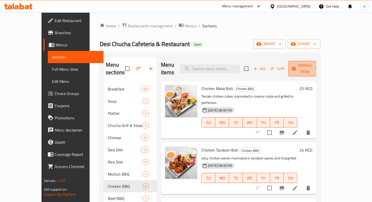
click at [318, 66] on span "Manage items" at bounding box center [306, 68] width 26 height 13
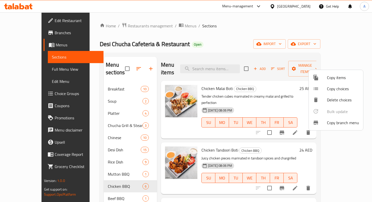
click at [273, 65] on div at bounding box center [186, 101] width 372 height 202
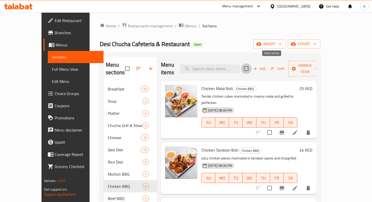
click at [252, 65] on input "checkbox" at bounding box center [246, 68] width 11 height 11
checkbox input "true"
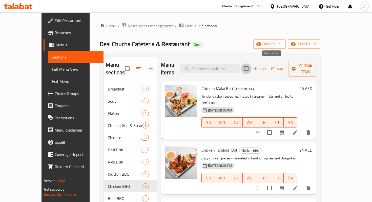
checkbox input "true"
click at [318, 63] on span "Manage items" at bounding box center [306, 68] width 26 height 13
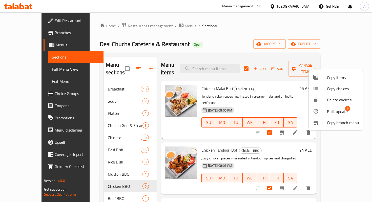
click at [256, 37] on div at bounding box center [186, 101] width 372 height 202
click at [323, 61] on button "Manage items" at bounding box center [306, 69] width 34 height 16
click at [330, 111] on span "Bulk update" at bounding box center [337, 111] width 21 height 6
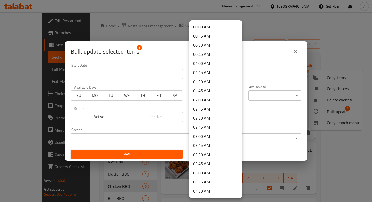
click at [222, 95] on body "​ Menu-management [GEOGRAPHIC_DATA] Get Help A Edit Restaurant Branches Menus S…" at bounding box center [186, 107] width 372 height 190
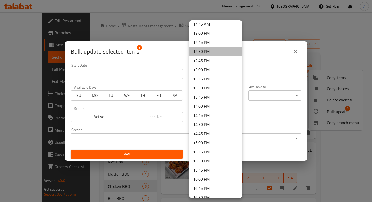
click at [200, 53] on li "12:30 PM" at bounding box center [215, 51] width 53 height 9
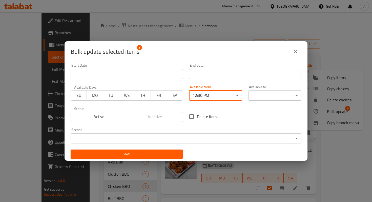
click at [165, 155] on span "Save" at bounding box center [127, 154] width 104 height 6
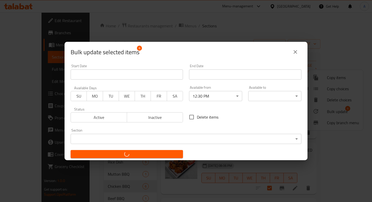
checkbox input "false"
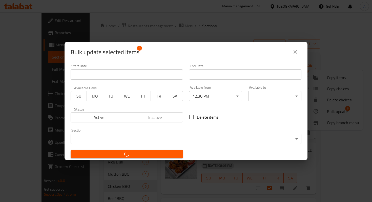
checkbox input "false"
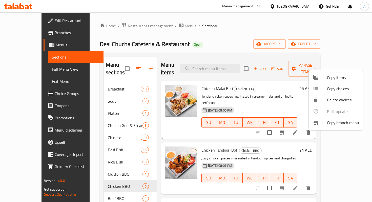
click at [102, 193] on div at bounding box center [186, 101] width 372 height 202
click at [108, 195] on span "Beef BBQ" at bounding box center [125, 198] width 35 height 6
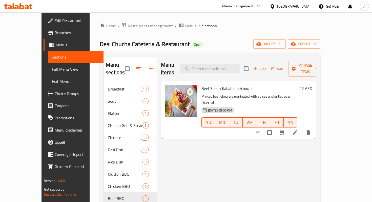
click at [298, 129] on icon at bounding box center [295, 132] width 6 height 6
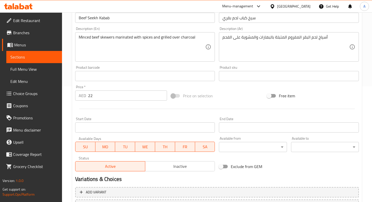
scroll to position [132, 0]
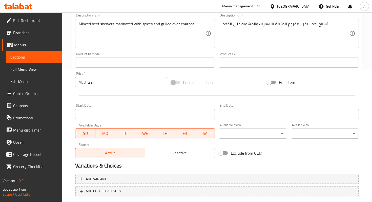
click at [245, 126] on div "Available from ​ ​" at bounding box center [253, 130] width 68 height 15
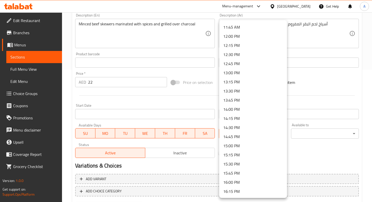
scroll to position [428, 0]
click at [233, 55] on li "12:30 PM" at bounding box center [253, 55] width 68 height 9
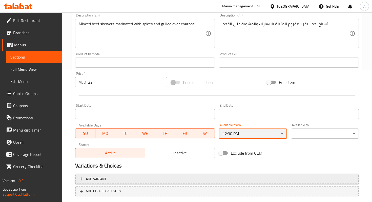
scroll to position [159, 0]
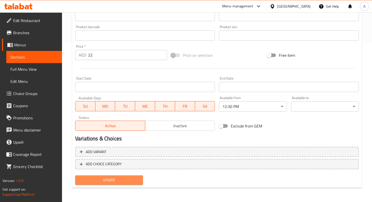
click at [121, 177] on span "Update" at bounding box center [109, 180] width 60 height 6
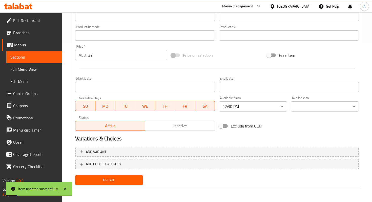
click at [28, 55] on span "Sections" at bounding box center [34, 57] width 48 height 6
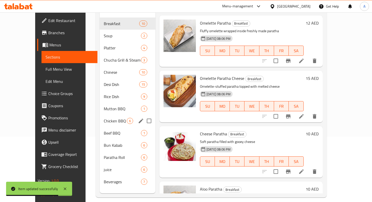
scroll to position [71, 0]
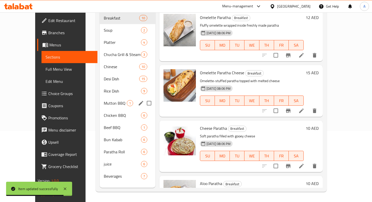
click at [100, 97] on div "Mutton BBQ 1" at bounding box center [128, 103] width 56 height 12
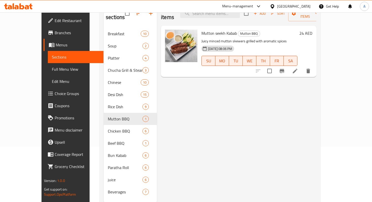
scroll to position [53, 0]
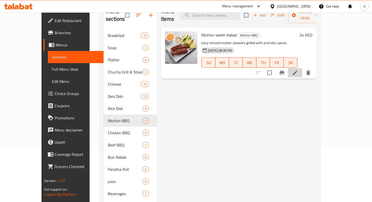
click at [303, 69] on li at bounding box center [295, 72] width 14 height 9
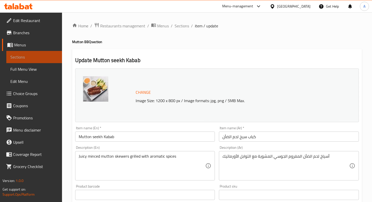
click at [40, 59] on span "Sections" at bounding box center [34, 57] width 48 height 6
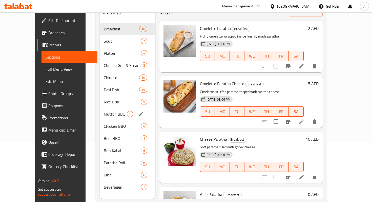
scroll to position [63, 0]
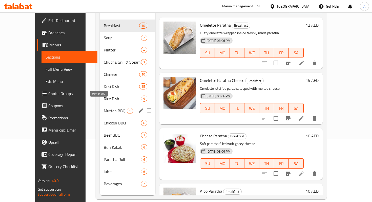
click at [104, 108] on span "Mutton BBQ" at bounding box center [115, 111] width 23 height 6
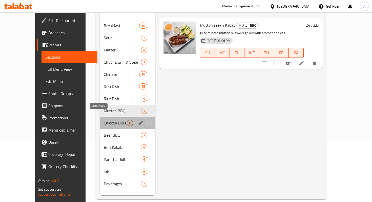
click at [104, 120] on span "Chicken BBQ" at bounding box center [115, 123] width 23 height 6
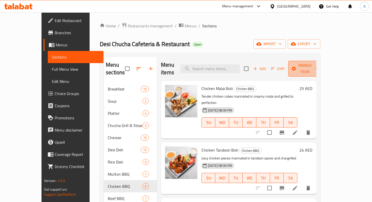
click at [318, 65] on span "Manage items" at bounding box center [306, 68] width 26 height 13
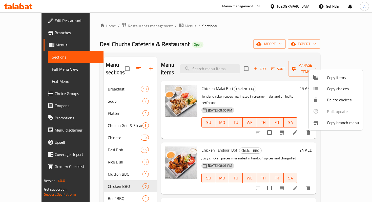
click at [273, 62] on div at bounding box center [186, 101] width 372 height 202
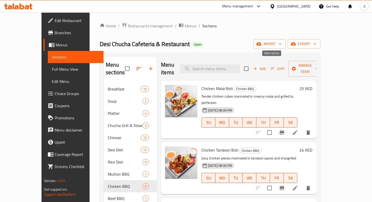
click at [252, 63] on input "checkbox" at bounding box center [246, 68] width 11 height 11
checkbox input "true"
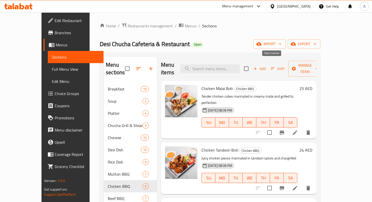
checkbox input "true"
click at [318, 63] on span "Manage items" at bounding box center [306, 68] width 26 height 13
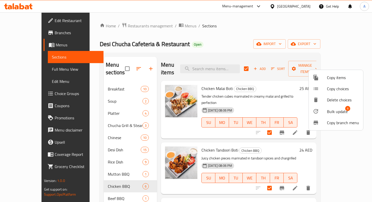
click at [324, 109] on div at bounding box center [320, 111] width 14 height 6
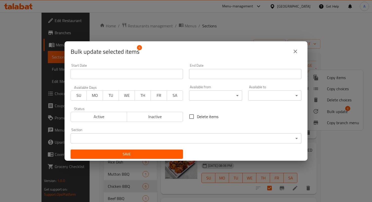
click at [200, 96] on body "​ Menu-management [GEOGRAPHIC_DATA] Get Help A Edit Restaurant Branches Menus S…" at bounding box center [186, 107] width 372 height 190
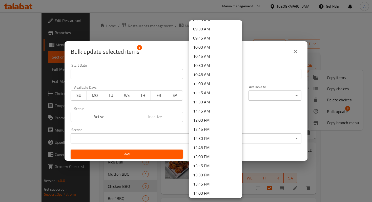
scroll to position [349, 0]
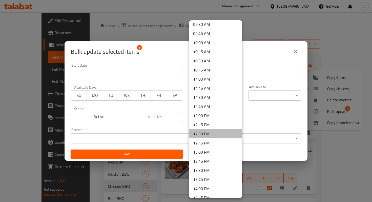
click at [205, 133] on li "12:30 PM" at bounding box center [215, 133] width 53 height 9
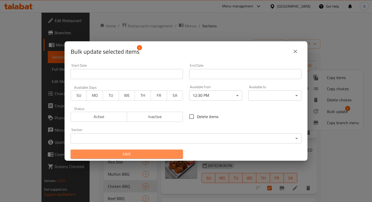
click at [166, 155] on span "Save" at bounding box center [127, 154] width 104 height 6
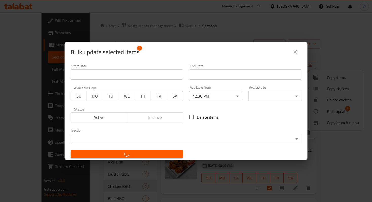
checkbox input "false"
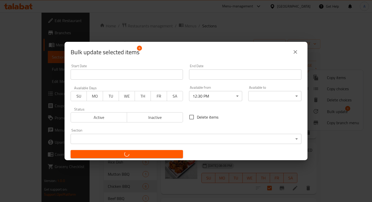
checkbox input "false"
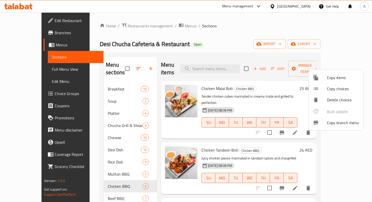
click at [251, 50] on div at bounding box center [186, 101] width 372 height 202
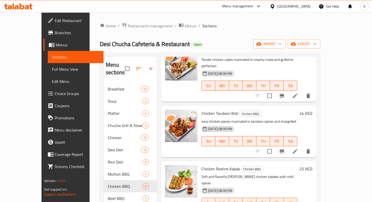
scroll to position [0, 0]
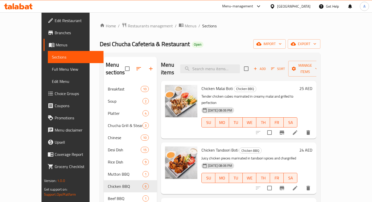
click at [298, 130] on icon at bounding box center [295, 132] width 5 height 5
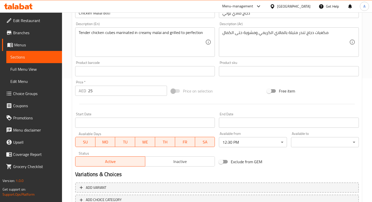
scroll to position [159, 0]
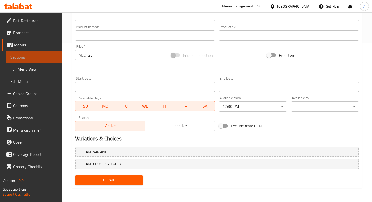
click at [42, 55] on span "Sections" at bounding box center [34, 57] width 48 height 6
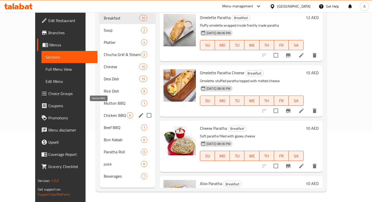
click at [104, 112] on span "Chicken BBQ" at bounding box center [115, 115] width 23 height 6
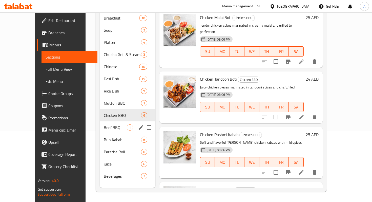
click at [107, 124] on span "Beef BBQ" at bounding box center [115, 127] width 23 height 6
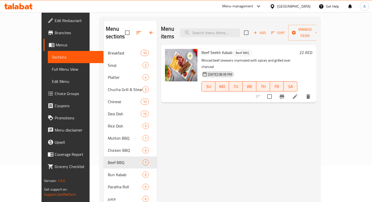
scroll to position [32, 0]
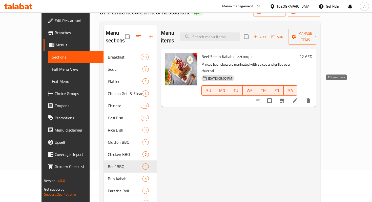
click at [298, 98] on icon at bounding box center [295, 101] width 6 height 6
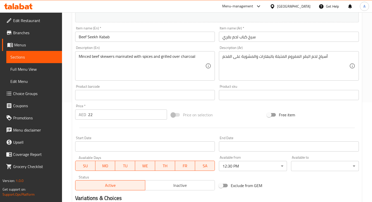
scroll to position [43, 0]
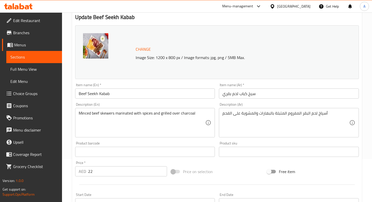
click at [41, 60] on link "Sections" at bounding box center [34, 57] width 56 height 12
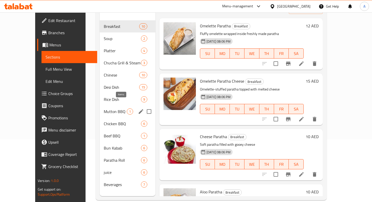
scroll to position [70, 0]
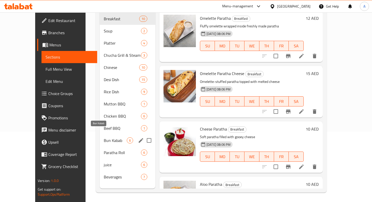
click at [108, 137] on span "Bun Kabab" at bounding box center [115, 140] width 23 height 6
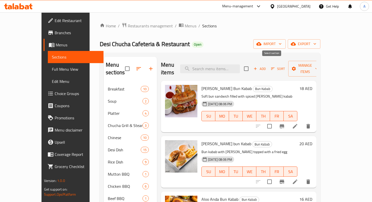
click at [252, 65] on input "checkbox" at bounding box center [246, 68] width 11 height 11
checkbox input "true"
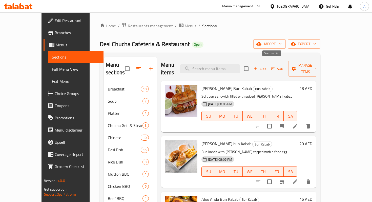
checkbox input "true"
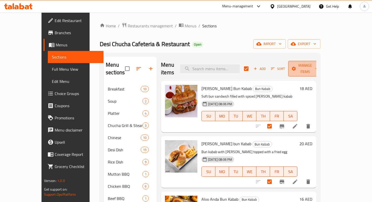
click at [318, 67] on span "Manage items" at bounding box center [306, 68] width 26 height 13
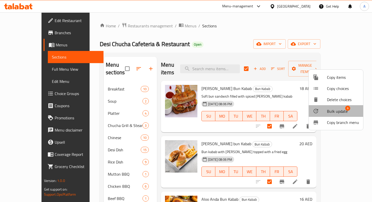
click at [336, 110] on span "Bulk update" at bounding box center [337, 111] width 21 height 6
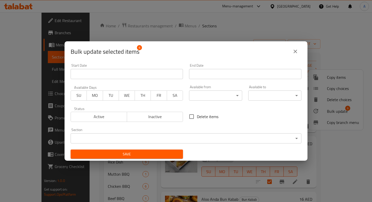
click at [224, 94] on body "​ Menu-management [GEOGRAPHIC_DATA] Get Help A Edit Restaurant Branches Menus S…" at bounding box center [186, 107] width 372 height 190
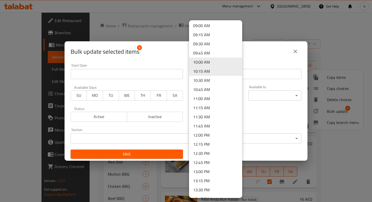
scroll to position [330, 0]
click at [205, 151] on li "12:30 PM" at bounding box center [215, 152] width 53 height 9
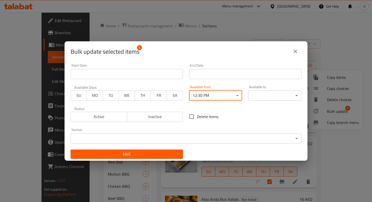
click at [165, 155] on span "Save" at bounding box center [127, 154] width 104 height 6
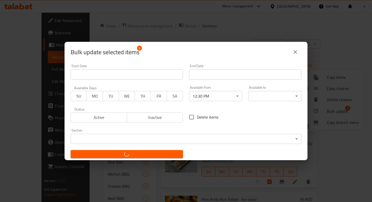
checkbox input "false"
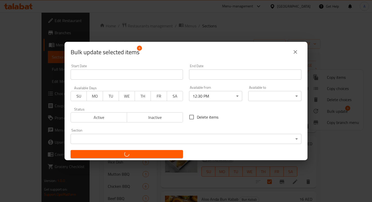
checkbox input "false"
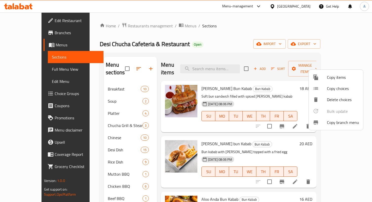
click at [206, 43] on div at bounding box center [186, 101] width 372 height 202
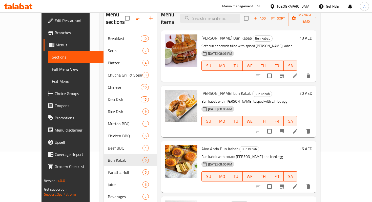
scroll to position [63, 0]
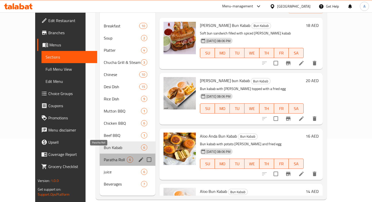
click at [104, 157] on span "Paratha Roll" at bounding box center [115, 160] width 23 height 6
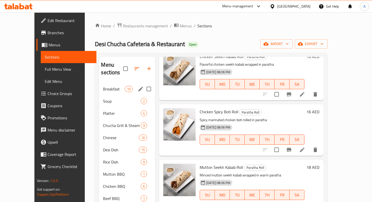
click at [99, 83] on div "Breakfast 10" at bounding box center [127, 89] width 56 height 12
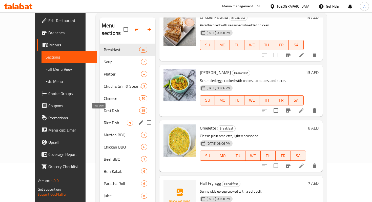
scroll to position [71, 0]
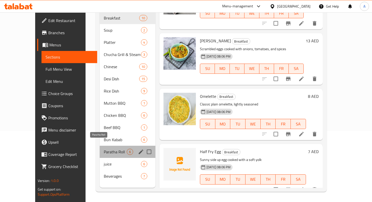
click at [104, 149] on span "Paratha Roll" at bounding box center [115, 152] width 23 height 6
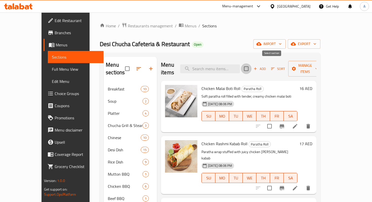
click at [252, 66] on input "checkbox" at bounding box center [246, 68] width 11 height 11
checkbox input "true"
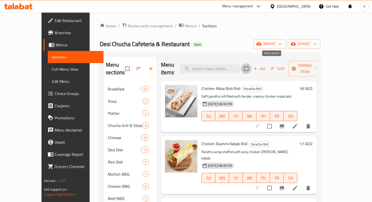
checkbox input "true"
click at [318, 65] on span "Manage items" at bounding box center [306, 68] width 26 height 13
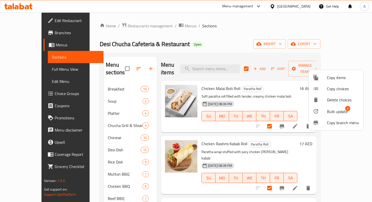
click at [327, 111] on span "Bulk update" at bounding box center [337, 111] width 21 height 6
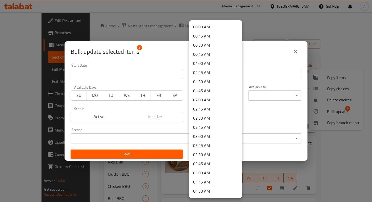
click at [205, 93] on body "​ Menu-management [GEOGRAPHIC_DATA] Get Help A Edit Restaurant Branches Menus S…" at bounding box center [186, 107] width 372 height 190
click at [200, 111] on li "12:30 PM" at bounding box center [215, 108] width 53 height 9
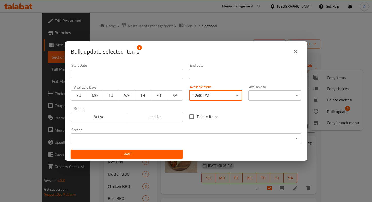
click at [161, 157] on span "Save" at bounding box center [127, 154] width 104 height 6
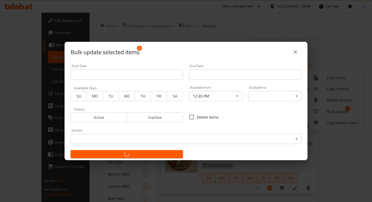
checkbox input "false"
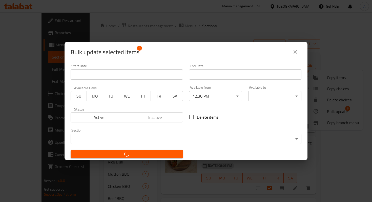
checkbox input "false"
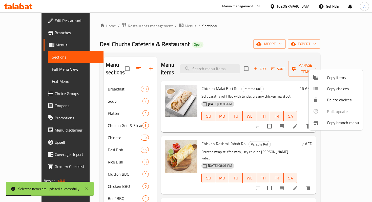
click at [31, 25] on div at bounding box center [186, 101] width 372 height 202
click at [55, 23] on span "Edit Restaurant" at bounding box center [77, 20] width 45 height 6
